Goal: Task Accomplishment & Management: Use online tool/utility

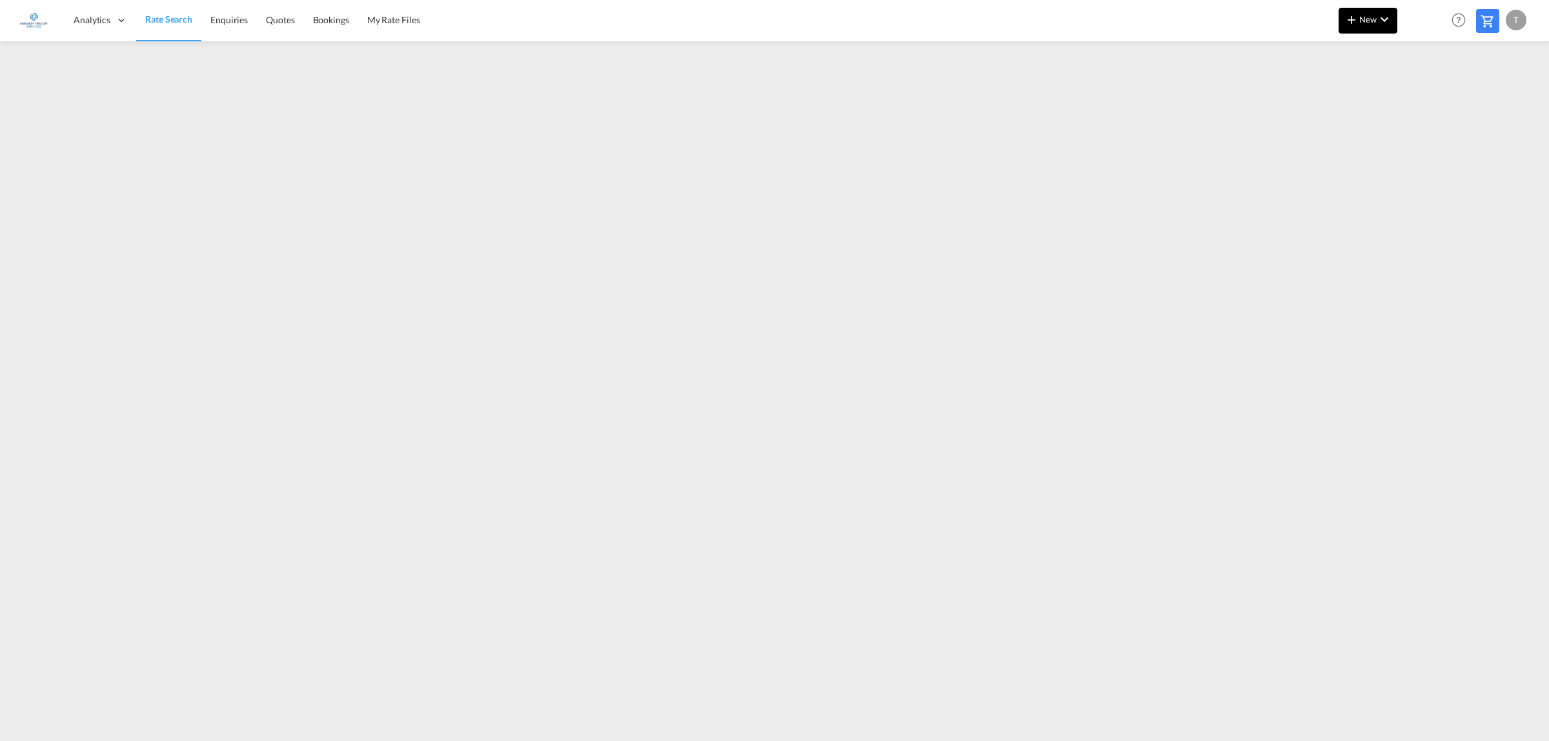
click at [1364, 14] on span "New" at bounding box center [1367, 19] width 48 height 10
click at [1340, 47] on span "Rates" at bounding box center [1334, 55] width 15 height 26
click at [1428, 94] on span "Ratesheet" at bounding box center [1421, 97] width 14 height 26
click at [1367, 21] on span "New" at bounding box center [1367, 19] width 48 height 10
click at [1342, 53] on span "Rates" at bounding box center [1334, 55] width 15 height 26
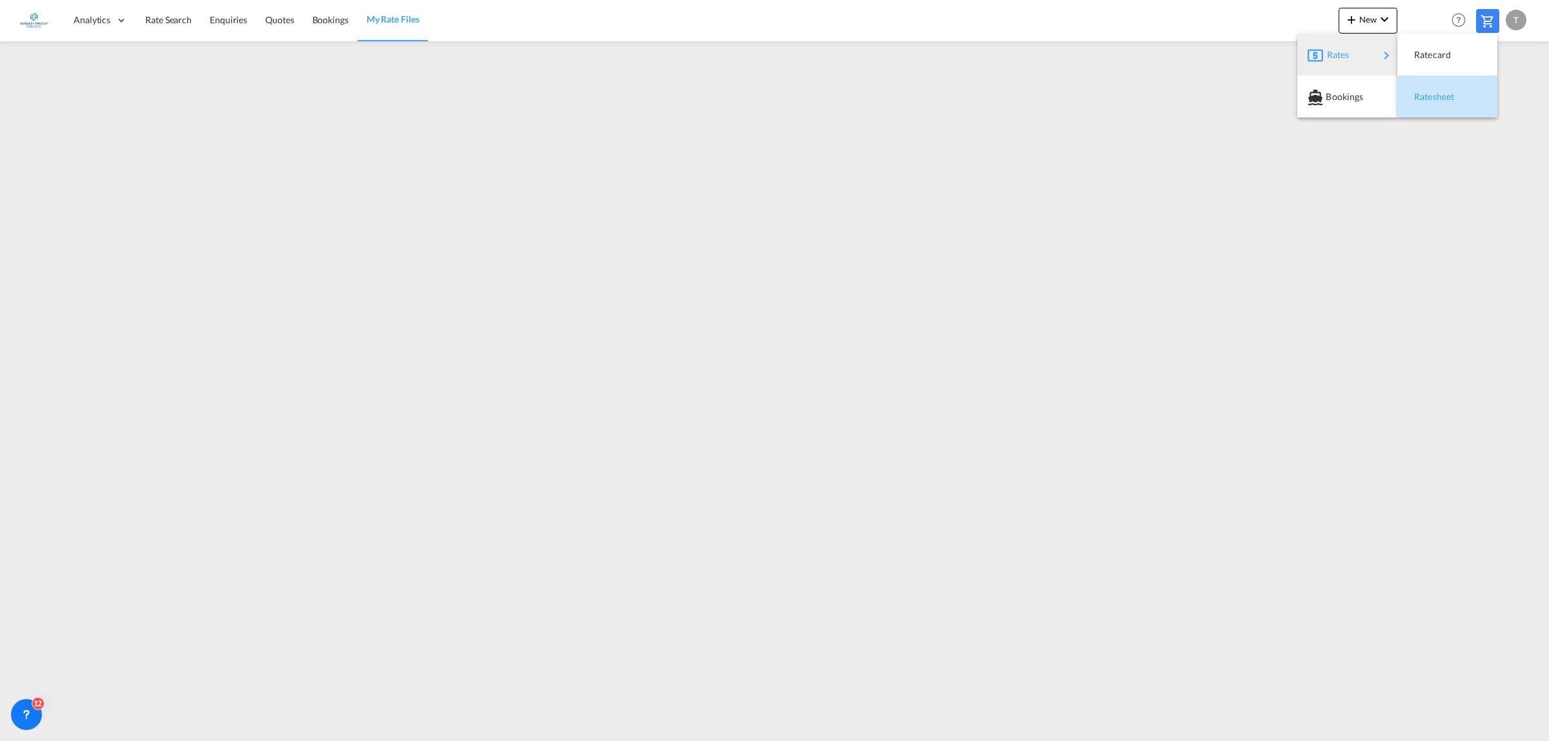
click at [1428, 101] on span "Ratesheet" at bounding box center [1421, 97] width 14 height 26
click at [1356, 14] on md-icon "icon-plus 400-fg" at bounding box center [1350, 19] width 15 height 15
click at [1428, 95] on span "Ratesheet" at bounding box center [1421, 97] width 14 height 26
click at [1376, 14] on md-icon "icon-chevron-down" at bounding box center [1383, 19] width 15 height 15
click at [1353, 47] on div "Rates" at bounding box center [1353, 55] width 52 height 32
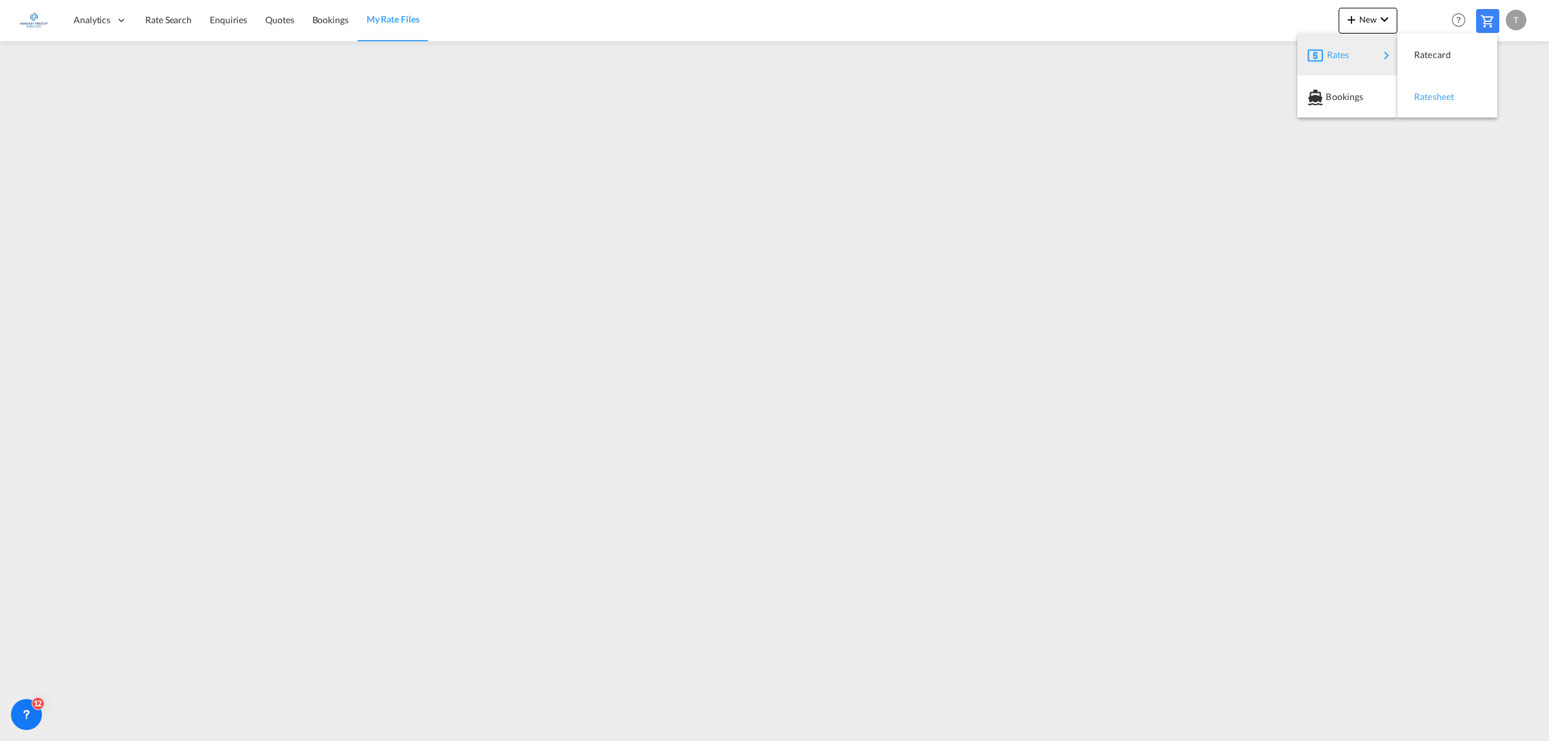
click at [1420, 87] on span "Ratesheet" at bounding box center [1421, 97] width 14 height 26
